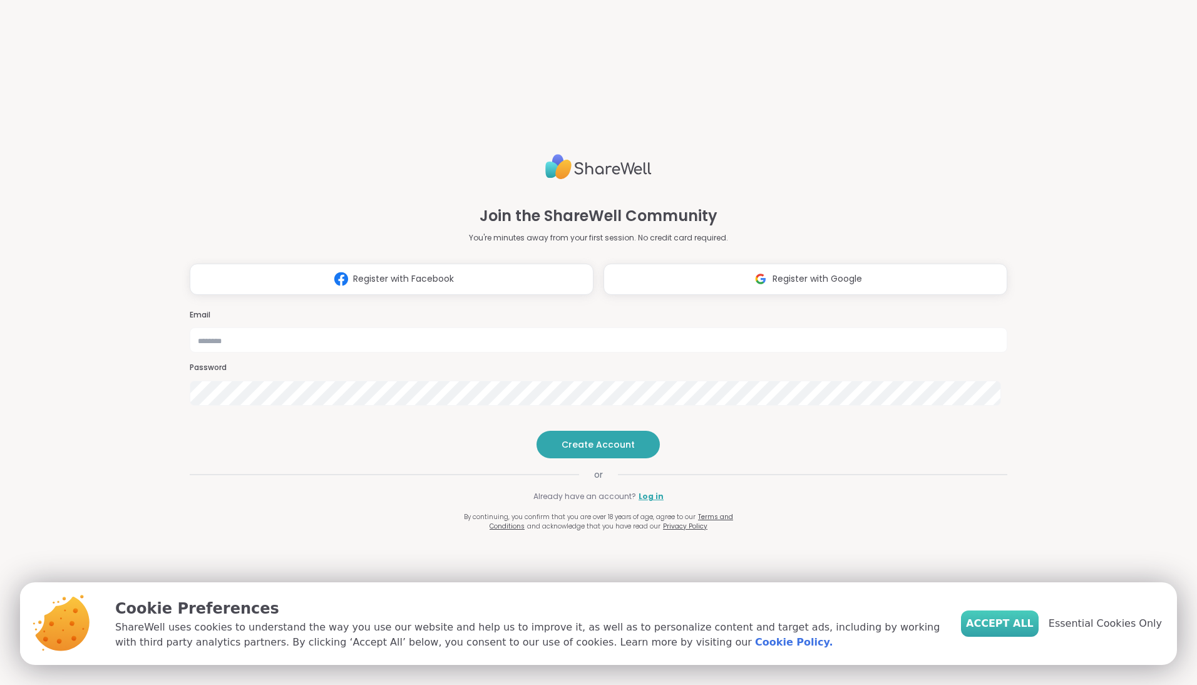
click at [1000, 623] on span "Accept All" at bounding box center [1000, 623] width 68 height 15
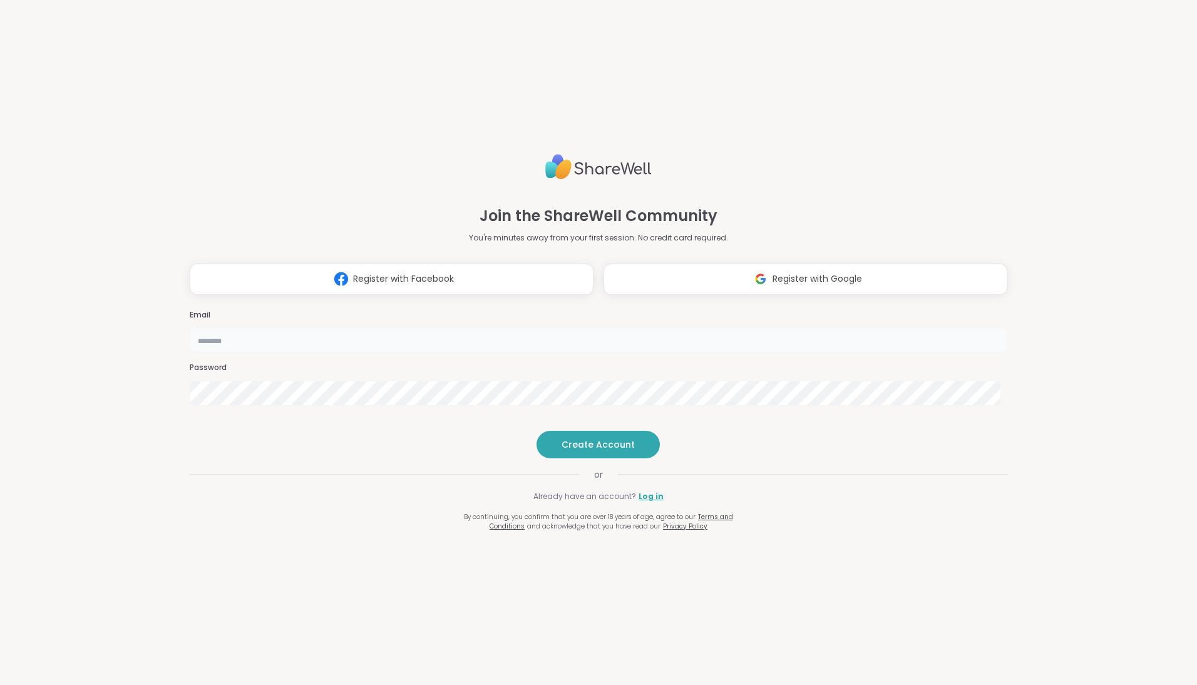
click at [539, 327] on input "email" at bounding box center [598, 339] width 817 height 25
type input "**********"
click at [588, 451] on span "Create Account" at bounding box center [597, 444] width 73 height 13
